Goal: Information Seeking & Learning: Learn about a topic

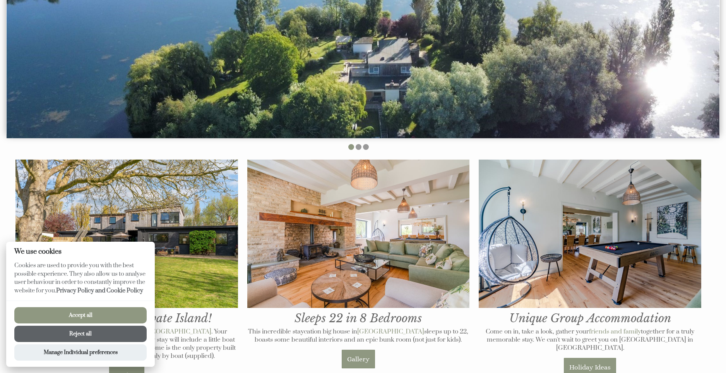
scroll to position [212, 0]
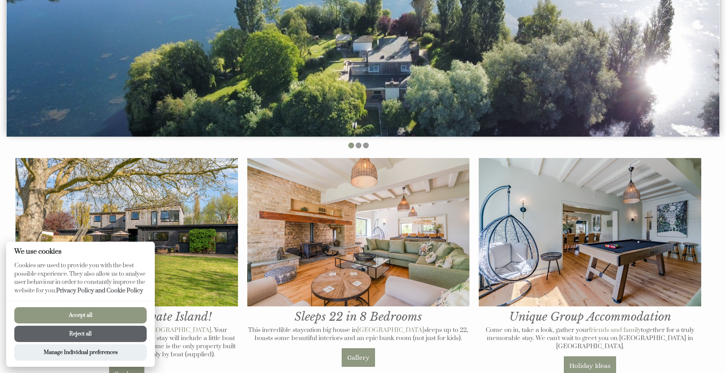
click at [75, 317] on button "Accept all" at bounding box center [80, 315] width 132 height 16
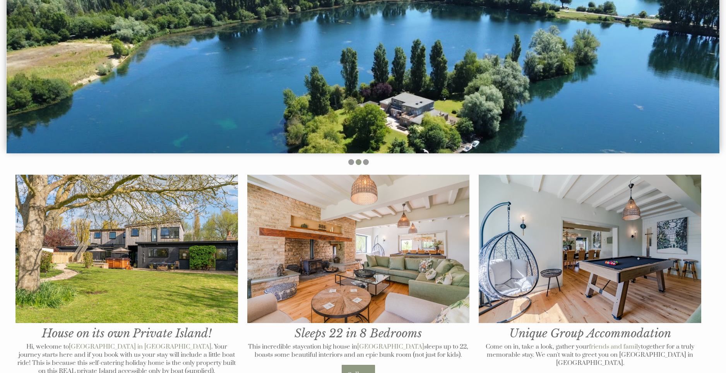
scroll to position [240, 0]
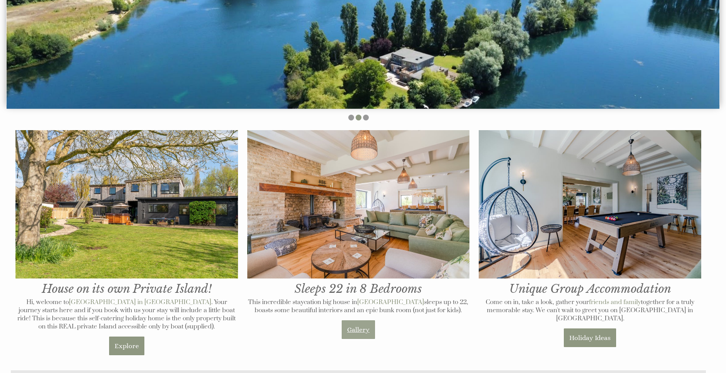
click at [363, 325] on link "Gallery" at bounding box center [358, 329] width 33 height 19
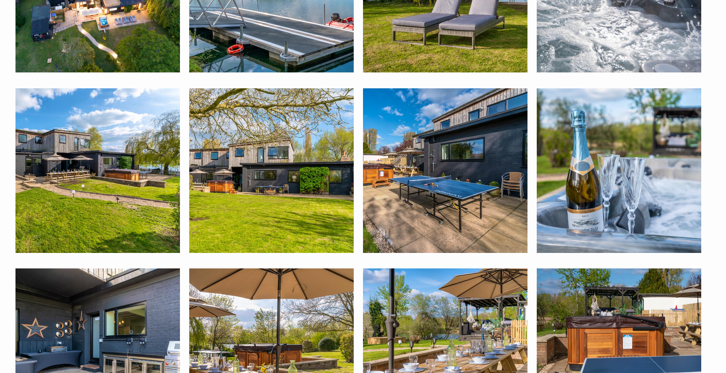
scroll to position [540, 0]
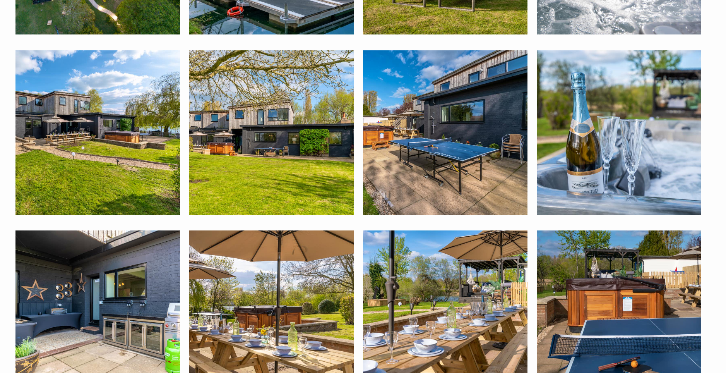
click at [339, 161] on img at bounding box center [271, 132] width 164 height 164
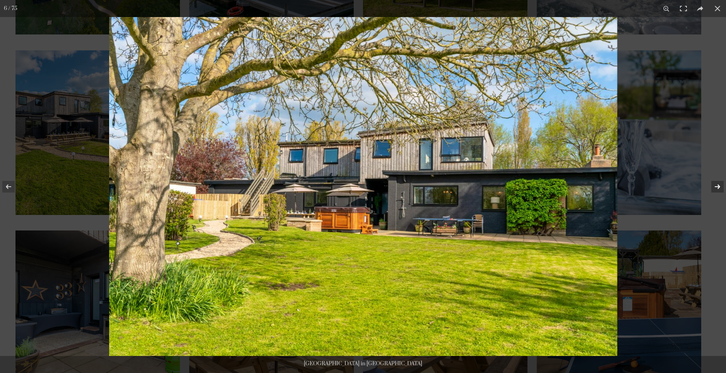
click at [715, 188] on button at bounding box center [712, 186] width 27 height 39
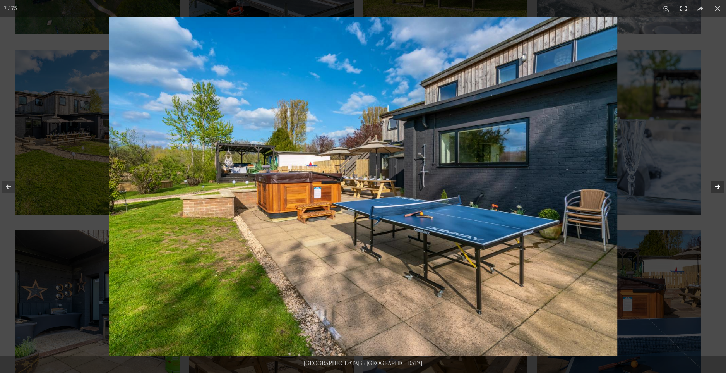
click at [715, 188] on button at bounding box center [712, 186] width 27 height 39
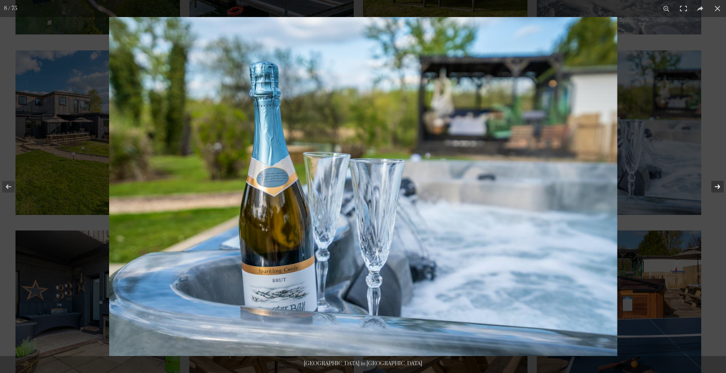
click at [715, 188] on button at bounding box center [712, 186] width 27 height 39
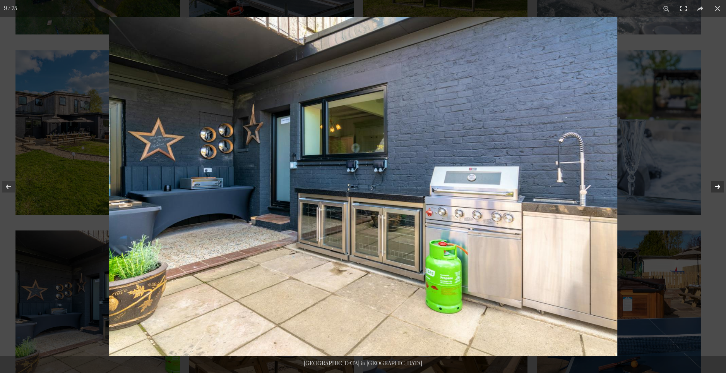
click at [715, 188] on button at bounding box center [712, 186] width 27 height 39
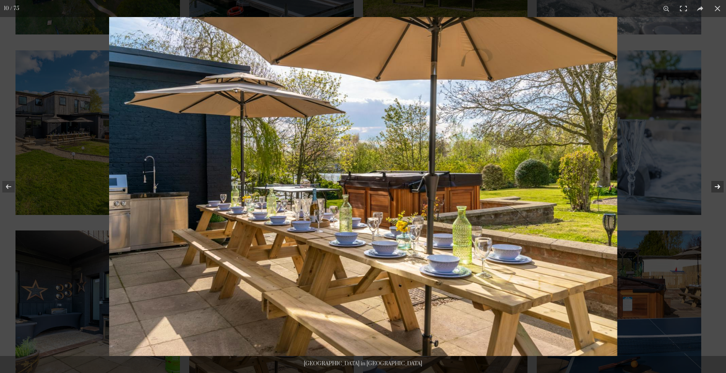
click at [715, 188] on button at bounding box center [712, 186] width 27 height 39
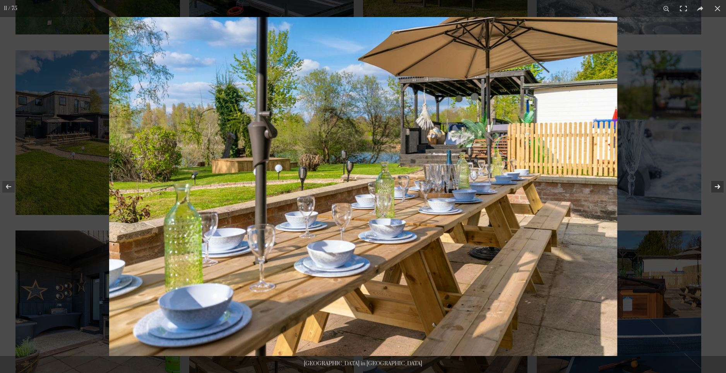
click at [715, 188] on button at bounding box center [712, 186] width 27 height 39
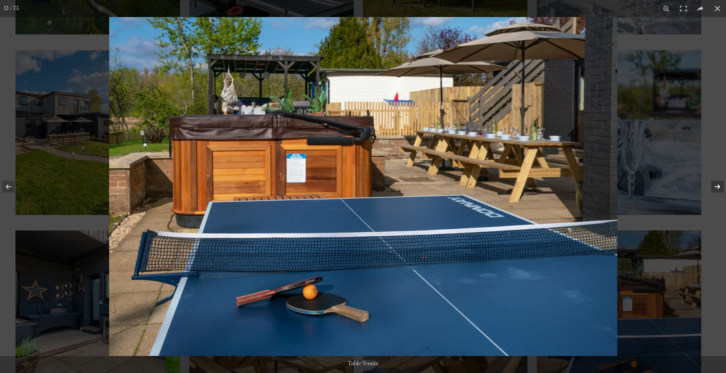
click at [715, 188] on button at bounding box center [712, 186] width 27 height 39
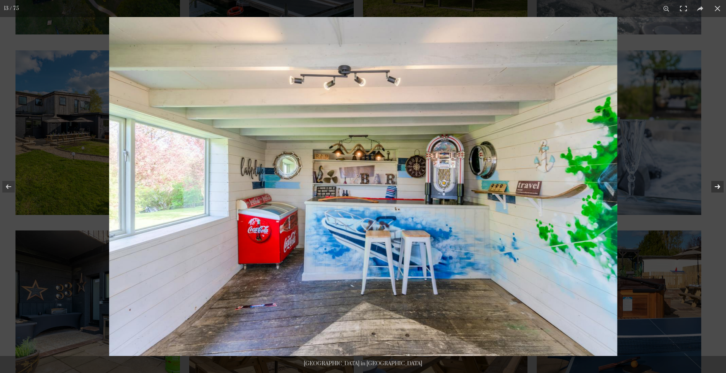
click at [715, 188] on button at bounding box center [712, 186] width 27 height 39
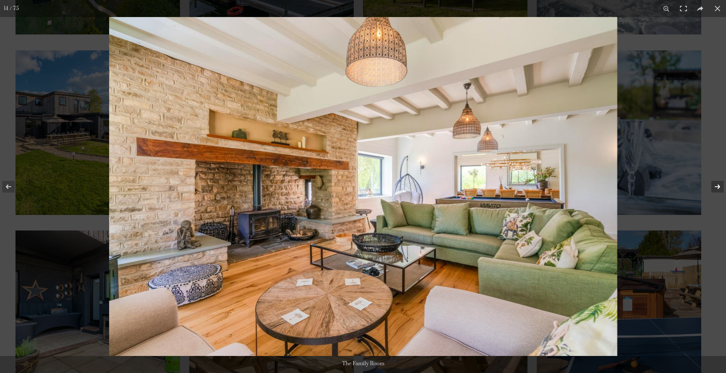
click at [715, 188] on button at bounding box center [712, 186] width 27 height 39
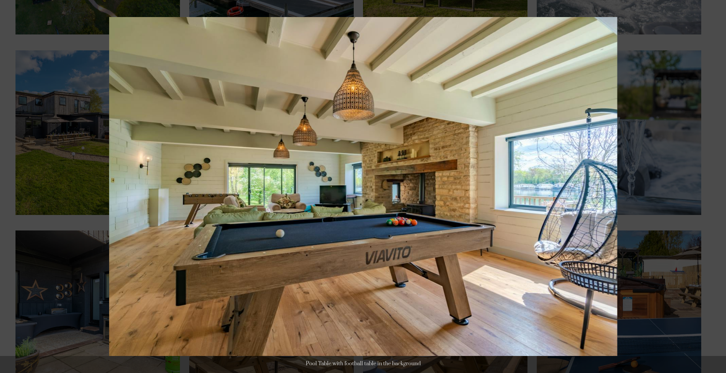
click at [715, 188] on button at bounding box center [712, 186] width 27 height 39
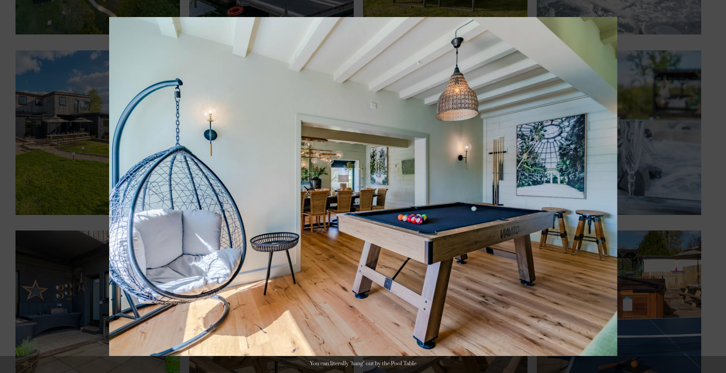
click at [715, 188] on button at bounding box center [712, 186] width 27 height 39
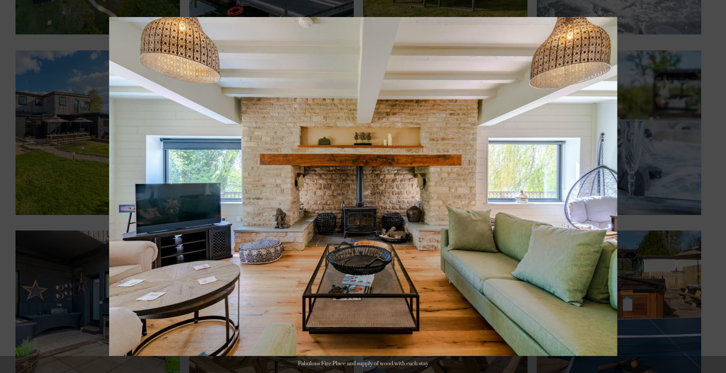
click at [715, 188] on button at bounding box center [712, 186] width 27 height 39
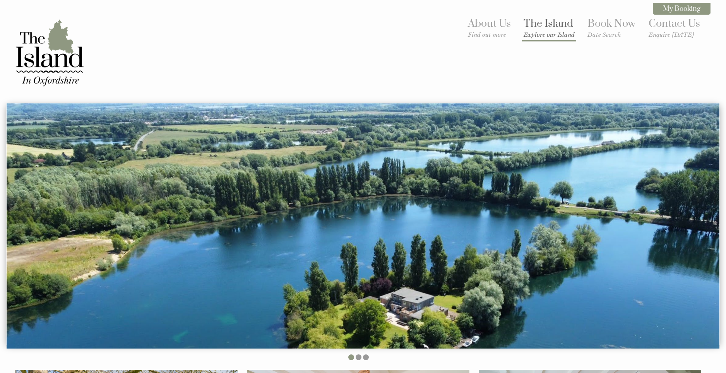
click at [565, 27] on link "The Island Explore our Island" at bounding box center [549, 27] width 51 height 21
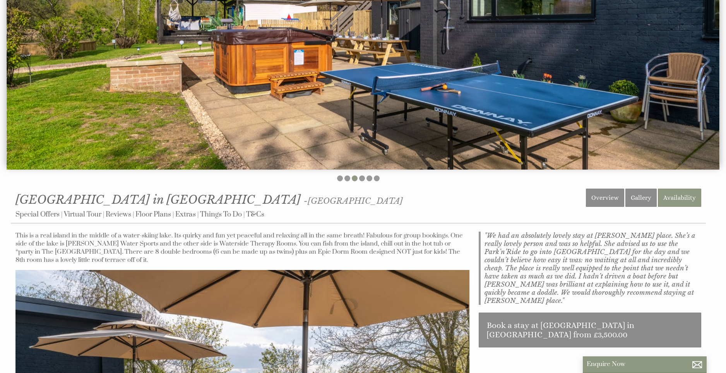
scroll to position [163, 0]
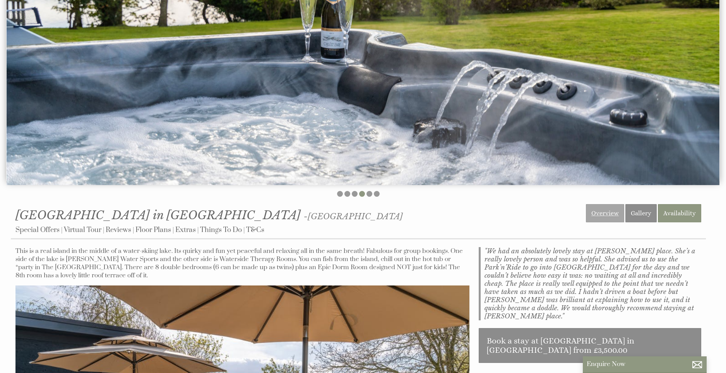
click at [602, 210] on link "Overview" at bounding box center [605, 213] width 38 height 18
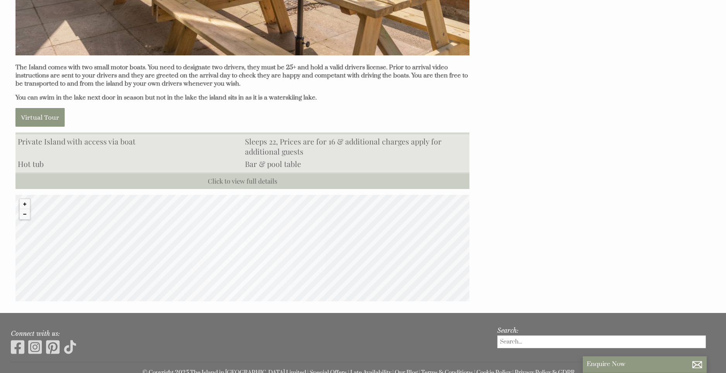
scroll to position [742, 0]
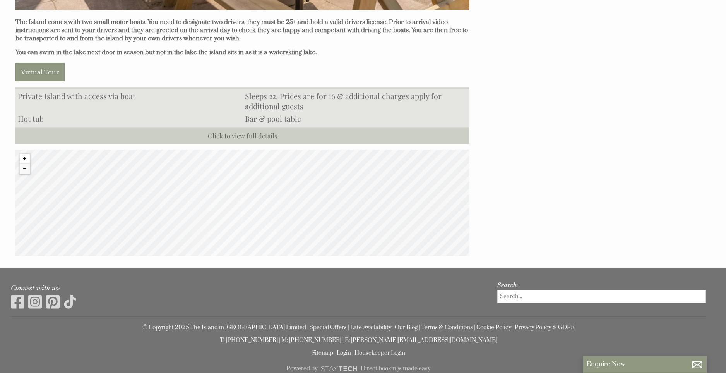
click at [23, 157] on button "Zoom in" at bounding box center [25, 159] width 10 height 10
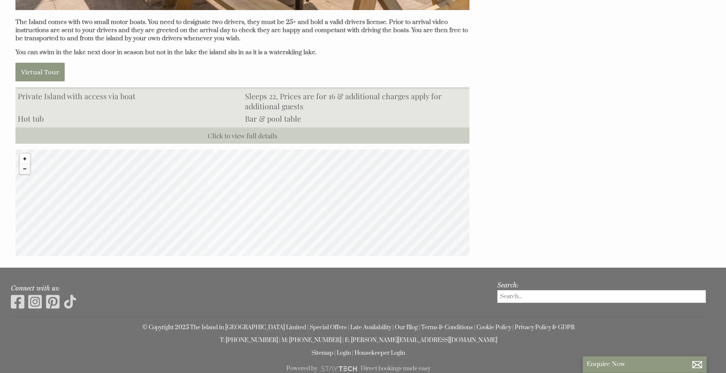
click at [23, 157] on button "Zoom in" at bounding box center [25, 159] width 10 height 10
